Goal: Complete application form

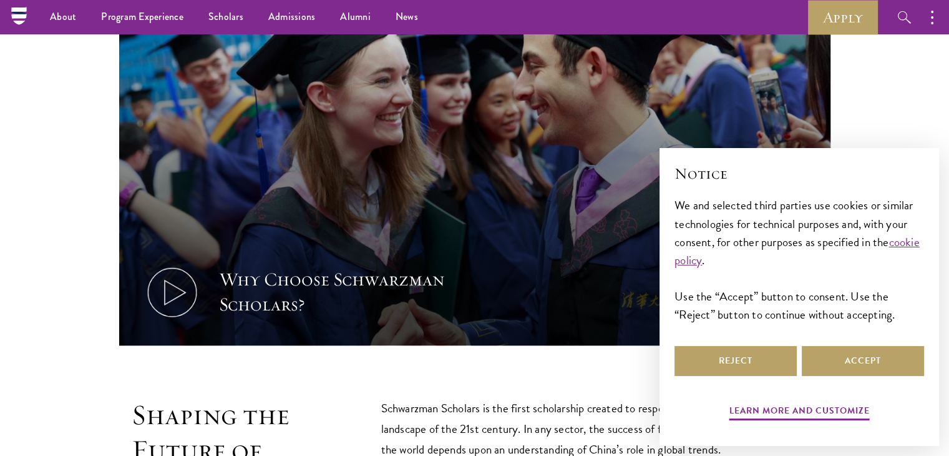
scroll to position [428, 0]
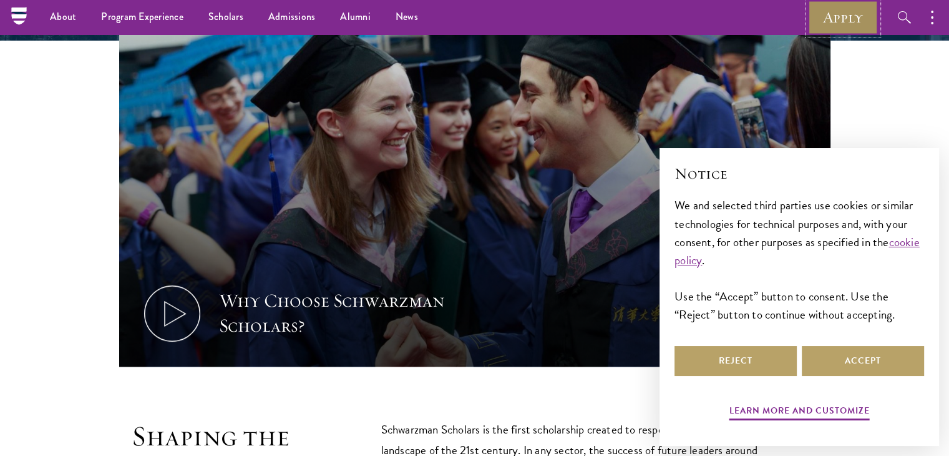
click at [823, 22] on link "Apply" at bounding box center [843, 17] width 70 height 34
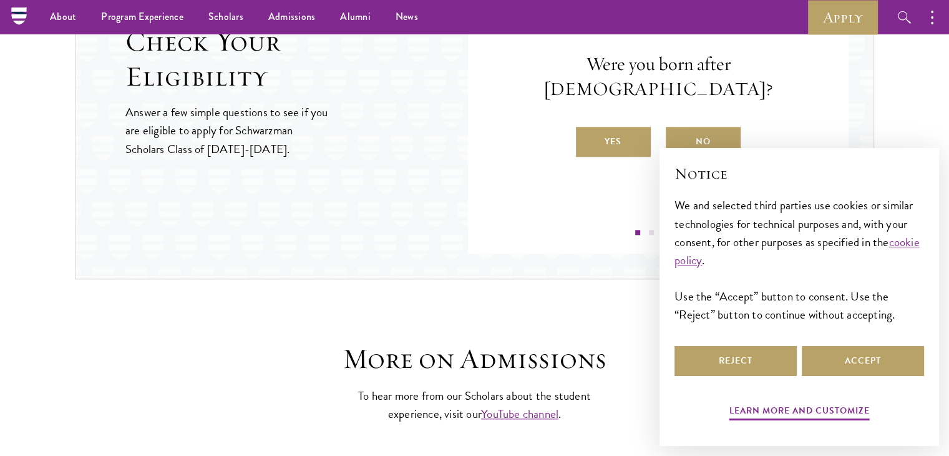
scroll to position [1417, 0]
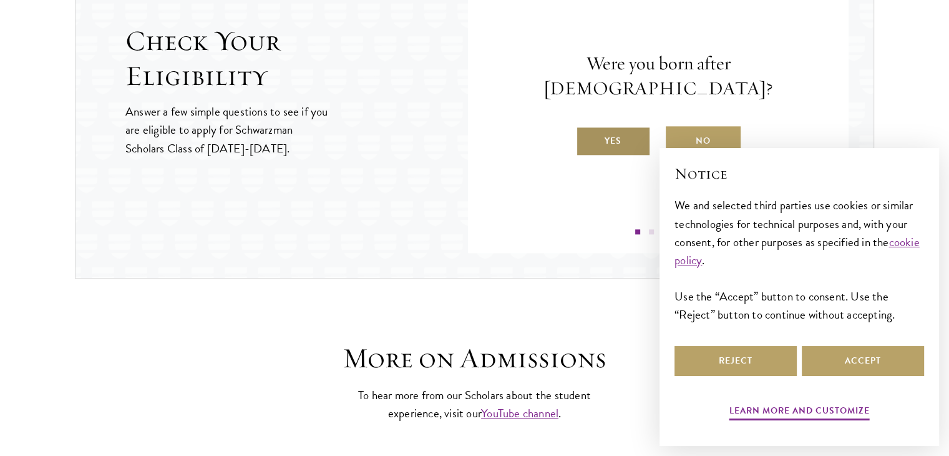
click at [597, 126] on label "Yes" at bounding box center [613, 141] width 75 height 30
click at [587, 127] on input "Yes" at bounding box center [581, 132] width 11 height 11
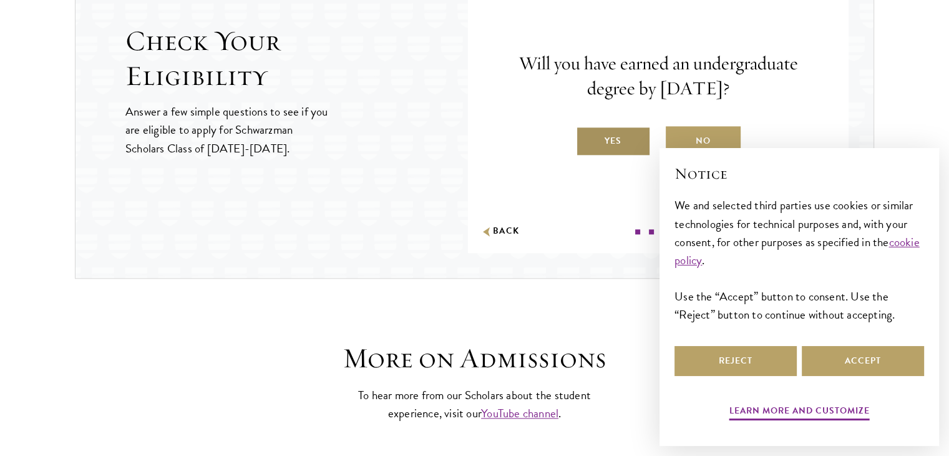
click at [609, 139] on label "Yes" at bounding box center [613, 141] width 75 height 30
click at [587, 139] on input "Yes" at bounding box center [581, 132] width 11 height 11
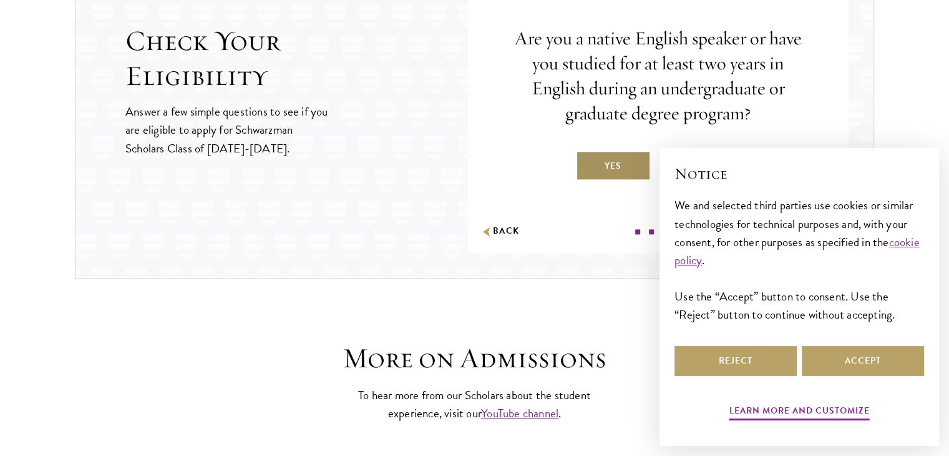
click at [622, 168] on label "Yes" at bounding box center [613, 165] width 75 height 30
click at [587, 164] on input "Yes" at bounding box center [581, 157] width 11 height 11
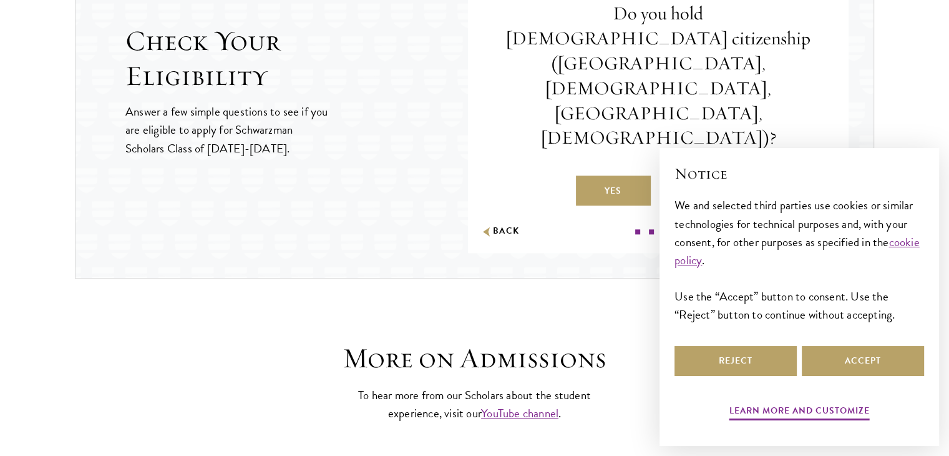
click at [722, 175] on label "No" at bounding box center [703, 190] width 75 height 30
click at [677, 177] on input "No" at bounding box center [671, 182] width 11 height 11
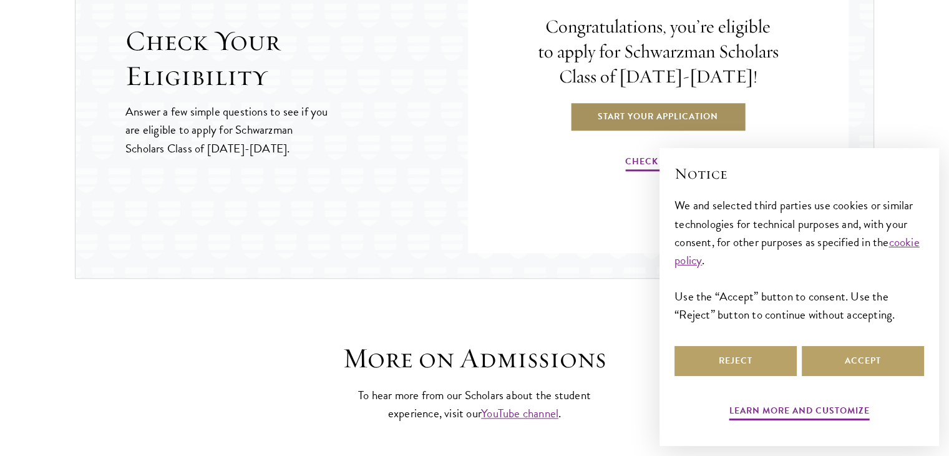
click at [693, 108] on link "Start Your Application" at bounding box center [658, 116] width 177 height 30
